Goal: Task Accomplishment & Management: Use online tool/utility

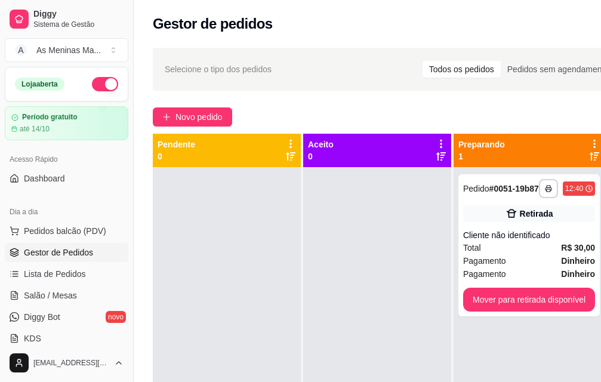
scroll to position [119, 0]
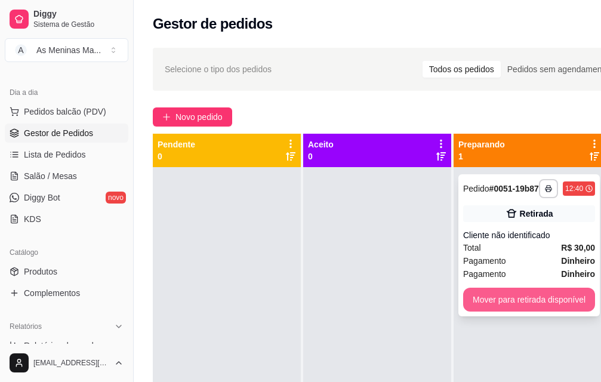
click at [566, 312] on button "Mover para retirada disponível" at bounding box center [529, 300] width 132 height 24
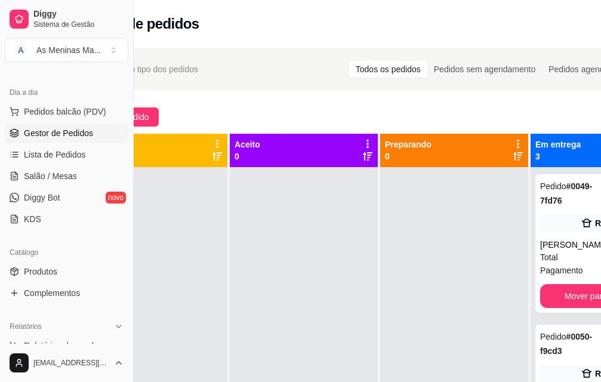
scroll to position [0, 134]
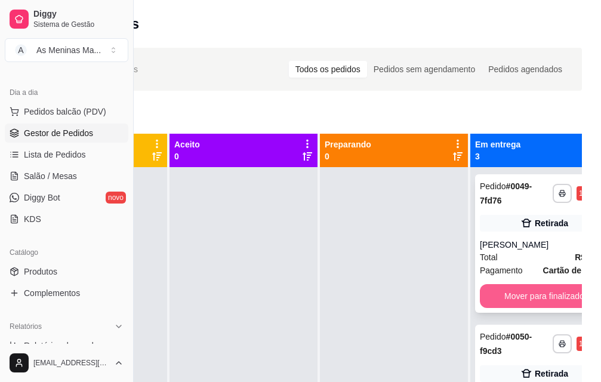
click at [543, 289] on button "Mover para finalizado" at bounding box center [544, 296] width 129 height 24
click at [544, 297] on button "Mover para finalizado" at bounding box center [544, 296] width 129 height 24
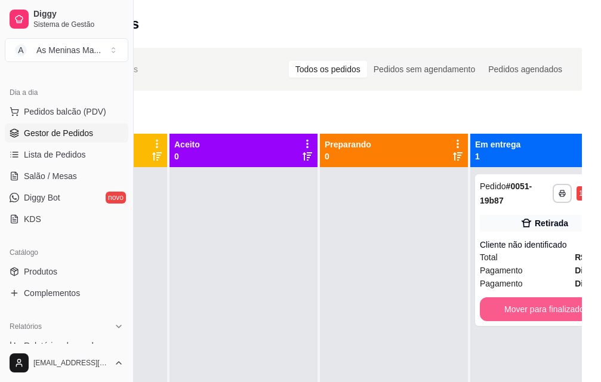
click at [544, 297] on button "Mover para finalizado" at bounding box center [544, 309] width 129 height 24
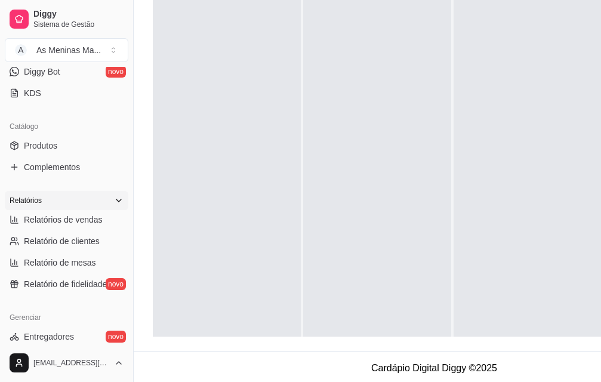
scroll to position [228, 0]
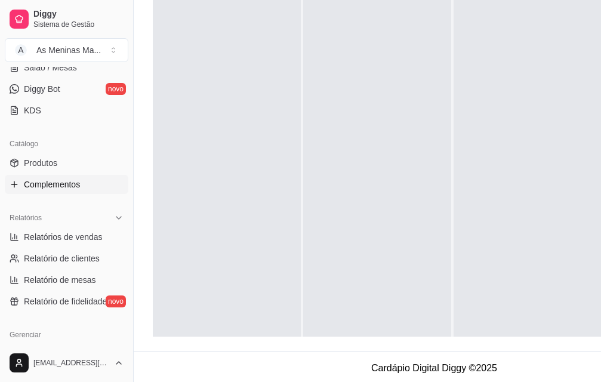
click at [61, 191] on link "Complementos" at bounding box center [67, 184] width 124 height 19
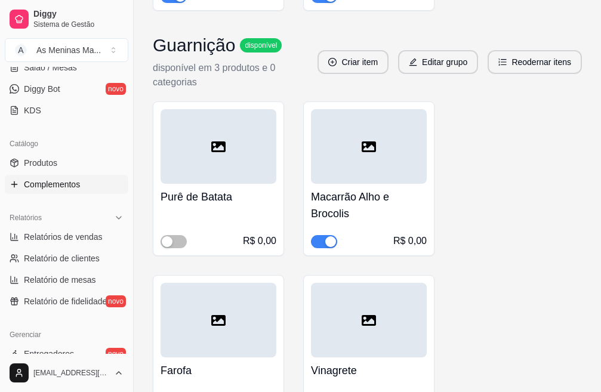
scroll to position [657, 0]
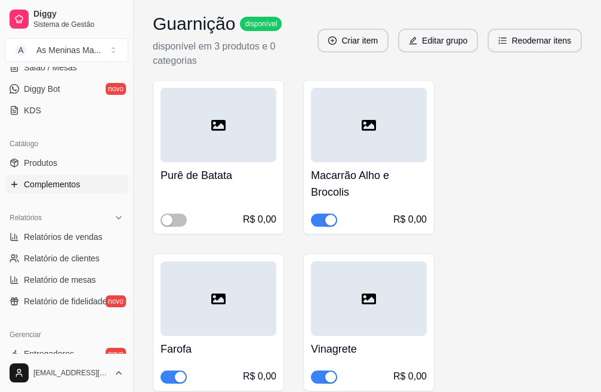
click at [238, 186] on div "Purê de Batata R$ 0,00" at bounding box center [219, 194] width 116 height 64
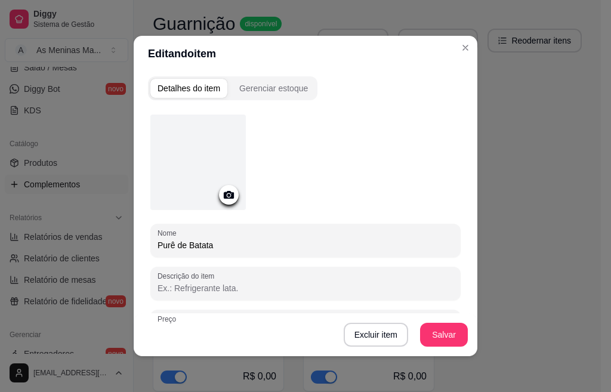
drag, startPoint x: 180, startPoint y: 245, endPoint x: 138, endPoint y: 180, distance: 77.1
click at [148, 223] on div "Nome Purê de Batata Descrição do item Preço 0,00 Pode repetir esse item Habilit…" at bounding box center [305, 313] width 315 height 412
type input "Lasanha a bolonhesa"
click at [423, 338] on button "Salvar" at bounding box center [444, 335] width 48 height 24
click at [454, 55] on section "Editando item Detalhes do item Gerenciar estoque Nome Lasanha a bolonhesa Descr…" at bounding box center [306, 196] width 344 height 321
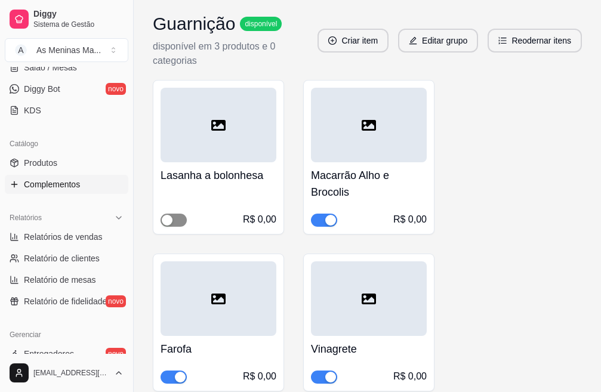
click at [167, 218] on div "button" at bounding box center [167, 220] width 11 height 11
click at [321, 196] on h4 "Macarrão Alho e Brocolis" at bounding box center [369, 183] width 116 height 33
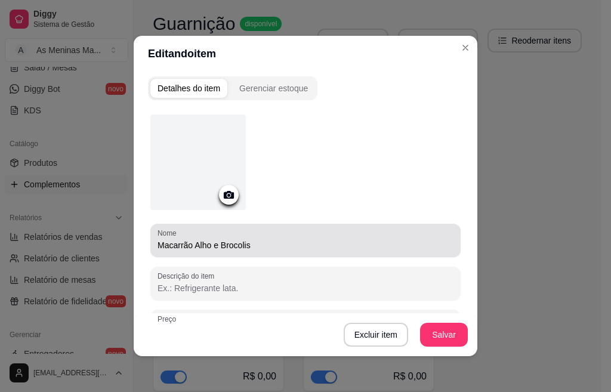
drag, startPoint x: 248, startPoint y: 254, endPoint x: 185, endPoint y: 243, distance: 64.2
click at [185, 243] on div "Nome Macarrão Alho e Brocolis" at bounding box center [305, 240] width 310 height 33
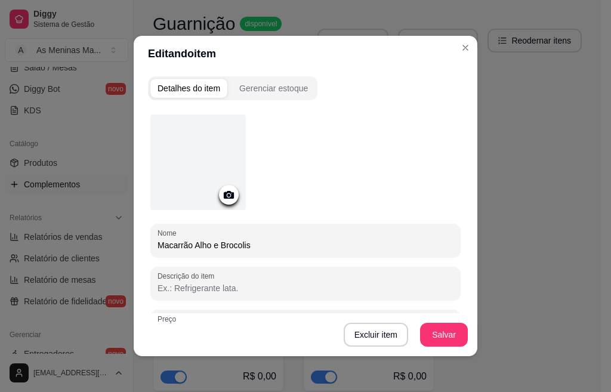
drag, startPoint x: 252, startPoint y: 246, endPoint x: 142, endPoint y: 240, distance: 110.0
click at [142, 240] on div "Detalhes do item Gerenciar estoque Nome Macarrão Alho e Brocolis Descrição do i…" at bounding box center [306, 214] width 344 height 285
type input "Couve"
click at [456, 334] on button "Salvar" at bounding box center [444, 335] width 48 height 24
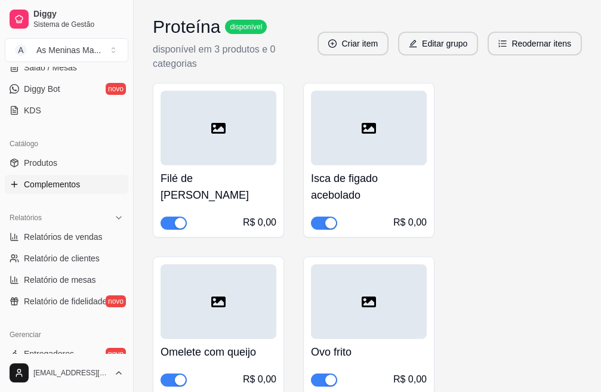
scroll to position [1433, 0]
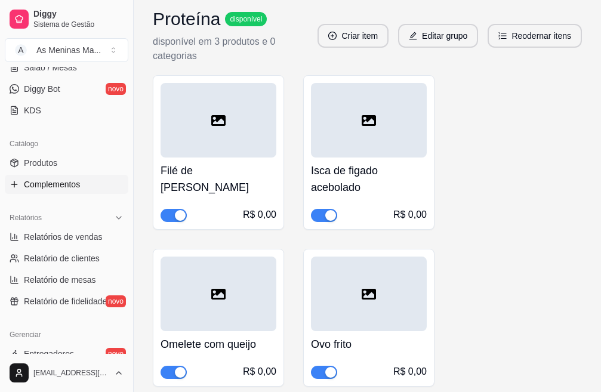
click at [331, 173] on h4 "Isca de figado acebolado" at bounding box center [369, 178] width 116 height 33
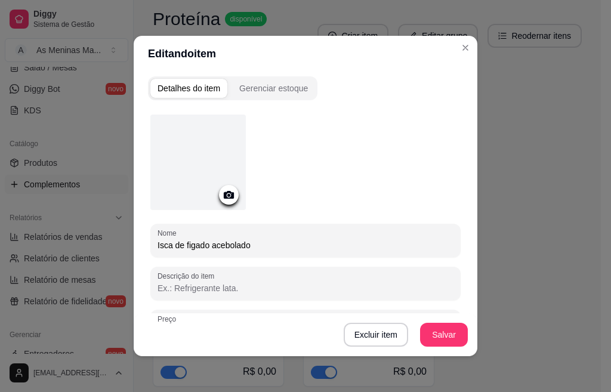
drag, startPoint x: 263, startPoint y: 245, endPoint x: 294, endPoint y: 174, distance: 77.3
click at [277, 186] on div "Nome Isca de figado acebolado Descrição do item Preço 0,00 Pode repetir esse it…" at bounding box center [305, 295] width 310 height 360
type input "I"
type input "Feijoada"
click at [442, 341] on button "Salvar" at bounding box center [444, 335] width 48 height 24
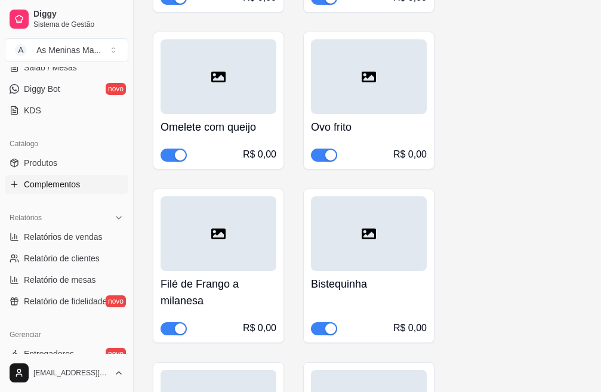
scroll to position [1671, 0]
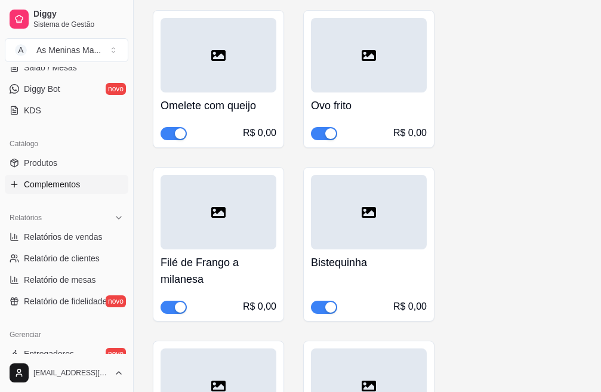
click at [359, 272] on div "Bistequinha R$ 0,00" at bounding box center [369, 282] width 116 height 64
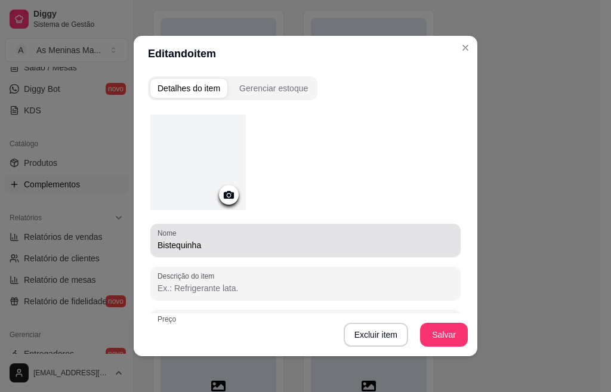
drag, startPoint x: 214, startPoint y: 244, endPoint x: 191, endPoint y: 250, distance: 24.0
click at [187, 251] on div "Bistequinha" at bounding box center [306, 241] width 296 height 24
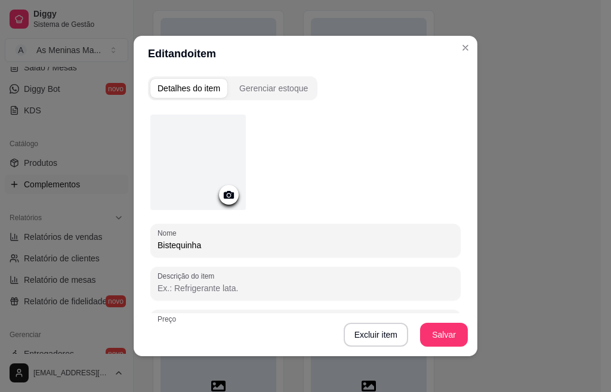
click at [195, 249] on input "Bistequinha" at bounding box center [306, 245] width 296 height 12
click at [197, 242] on input "Bistequinha" at bounding box center [306, 245] width 296 height 12
click at [199, 241] on input "Bistequinha" at bounding box center [306, 245] width 296 height 12
type input "Linguiça assada"
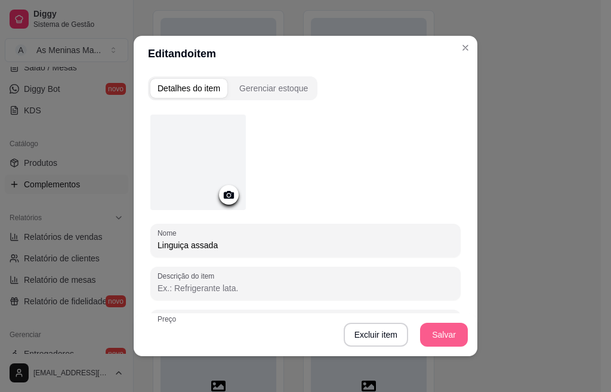
click at [442, 338] on button "Salvar" at bounding box center [444, 335] width 48 height 24
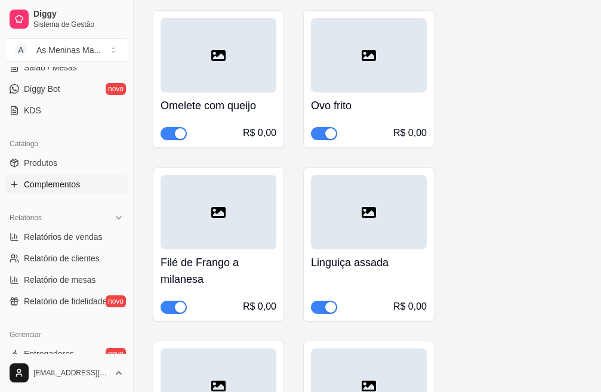
click at [219, 270] on h4 "Filé de Frango a milanesa" at bounding box center [219, 270] width 116 height 33
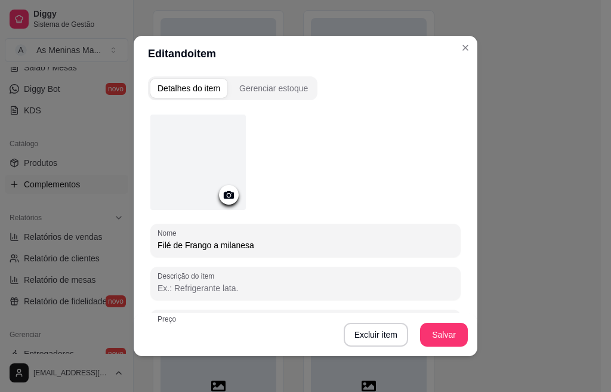
click at [244, 258] on div "Nome Filé de Frango a milanesa Descrição do item Preço 0,00 Pode repetir esse i…" at bounding box center [305, 295] width 310 height 360
drag, startPoint x: 256, startPoint y: 250, endPoint x: 133, endPoint y: 252, distance: 123.6
click at [137, 253] on div "Detalhes do item Gerenciar estoque Nome Filé de Frango a milanesa Descrição do …" at bounding box center [306, 214] width 344 height 285
type input "Parmegiana de Frango"
click at [442, 329] on button "Salvar" at bounding box center [444, 335] width 48 height 24
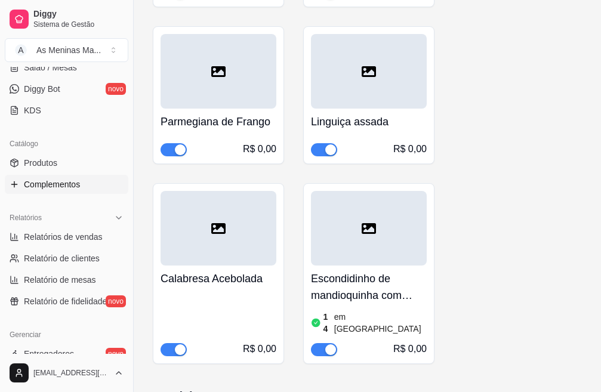
scroll to position [1850, 0]
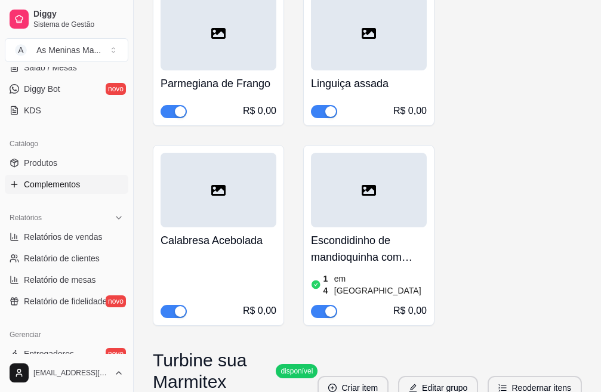
click at [342, 257] on h4 "Escondidinho de mandioquinha com carne moida" at bounding box center [369, 248] width 116 height 33
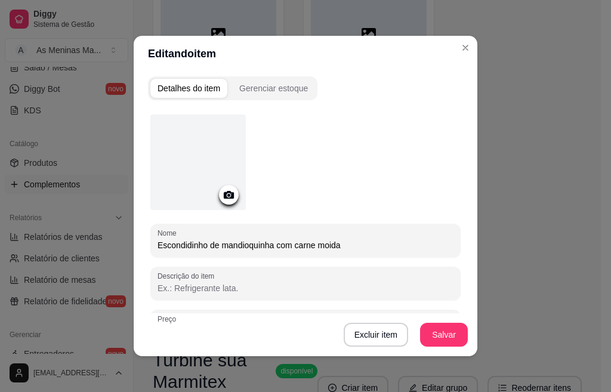
drag, startPoint x: 328, startPoint y: 244, endPoint x: 138, endPoint y: 236, distance: 190.6
click at [135, 234] on div "Detalhes do item Gerenciar estoque Nome Escondidinho de mandioquinha com carne …" at bounding box center [306, 214] width 344 height 285
type input "Peixe empanado"
click at [448, 340] on button "Salvar" at bounding box center [444, 335] width 47 height 23
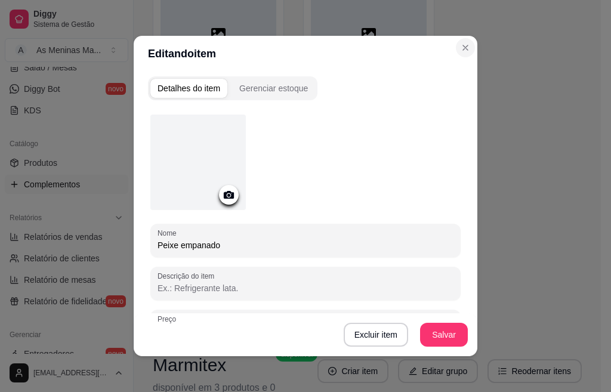
drag, startPoint x: 464, startPoint y: 38, endPoint x: 458, endPoint y: 51, distance: 14.2
click at [460, 48] on section "Editando item Detalhes do item Gerenciar estoque Nome Peixe empanado Descrição …" at bounding box center [306, 196] width 344 height 321
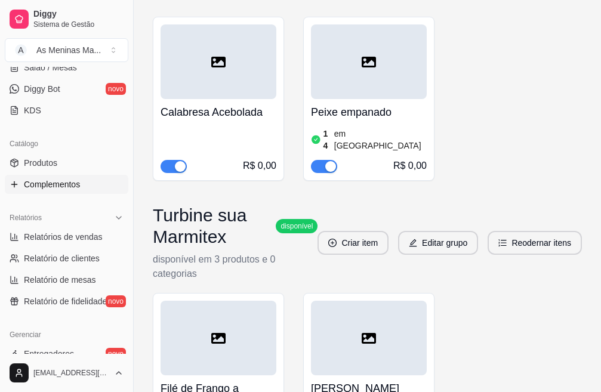
scroll to position [1828, 0]
